Goal: Find specific page/section: Find specific page/section

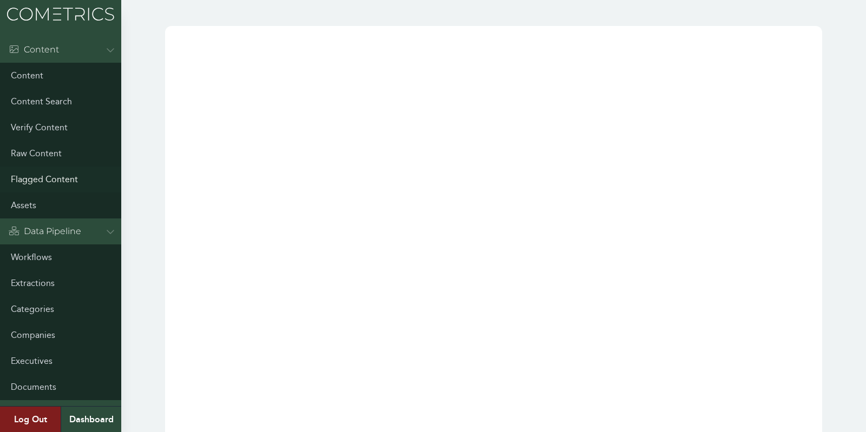
scroll to position [97, 0]
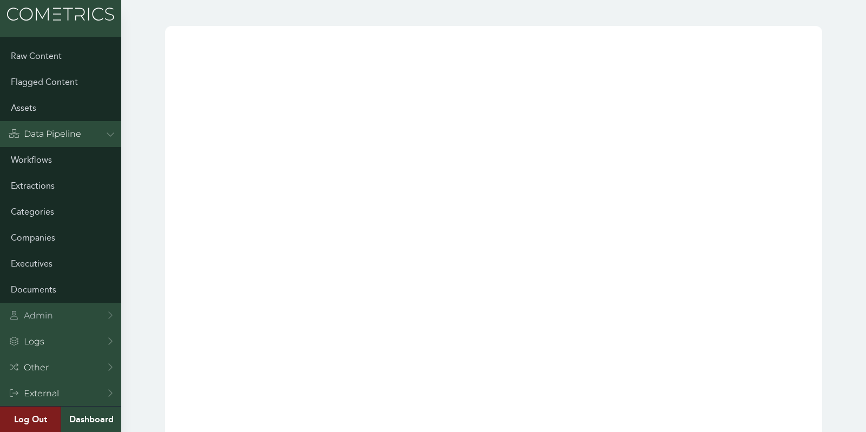
click at [36, 309] on div "Admin" at bounding box center [31, 315] width 44 height 13
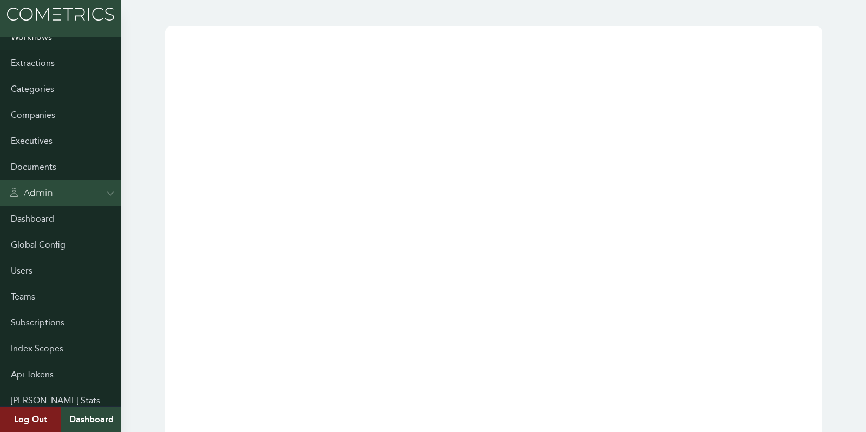
scroll to position [299, 0]
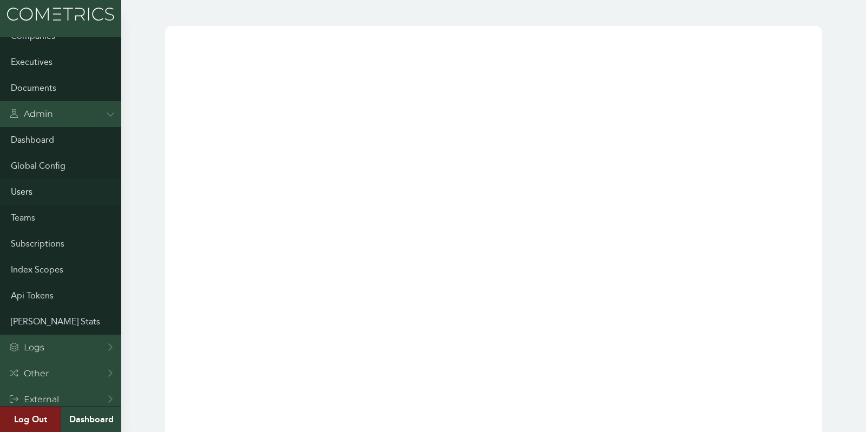
click at [30, 195] on link "Users" at bounding box center [60, 192] width 121 height 26
